Goal: Register for event/course

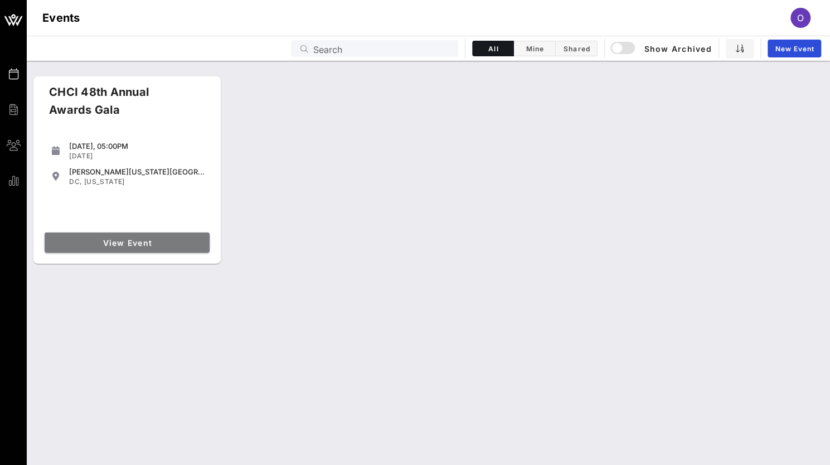
click at [147, 246] on span "View Event" at bounding box center [127, 242] width 156 height 9
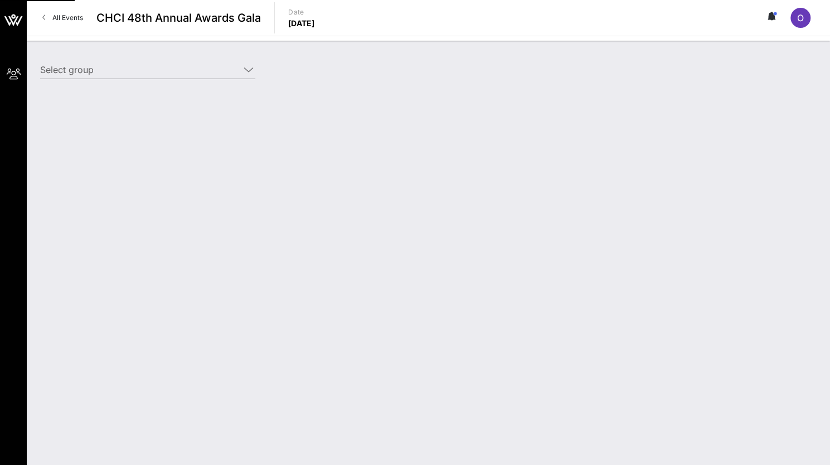
type input "America’s Credit Unions (America’s Credit Unions) [[PERSON_NAME], [EMAIL_ADDRES…"
